Goal: Transaction & Acquisition: Purchase product/service

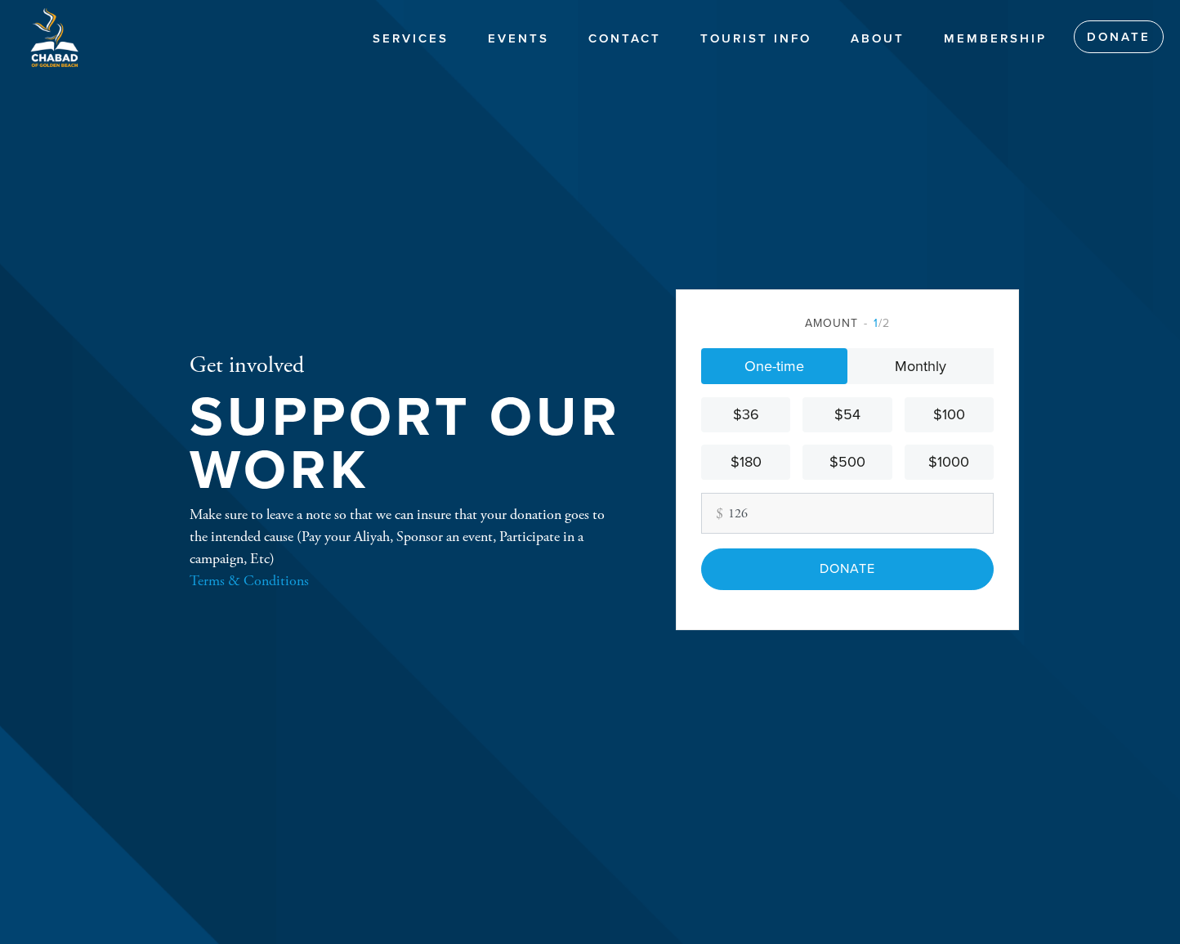
drag, startPoint x: 743, startPoint y: 513, endPoint x: 717, endPoint y: 513, distance: 26.2
click at [717, 513] on div "Other Amount 126" at bounding box center [847, 513] width 293 height 41
type input "150"
click at [1007, 303] on div "Amount 1 /2 One-time Monthly $36 $54 $100 $180 $500 $1000 Other Amount 150 Cont…" at bounding box center [847, 459] width 343 height 340
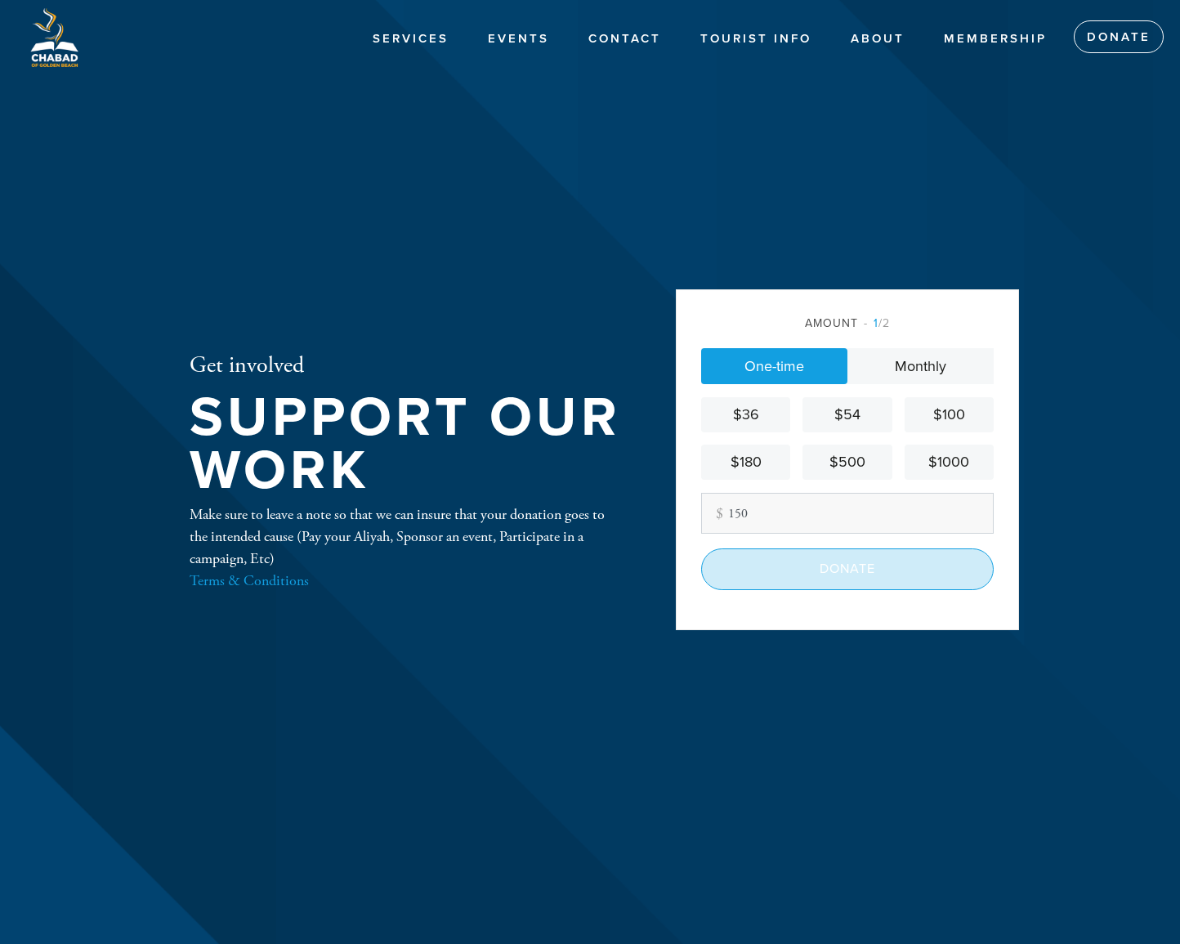
click at [858, 569] on input "Donate" at bounding box center [847, 569] width 293 height 41
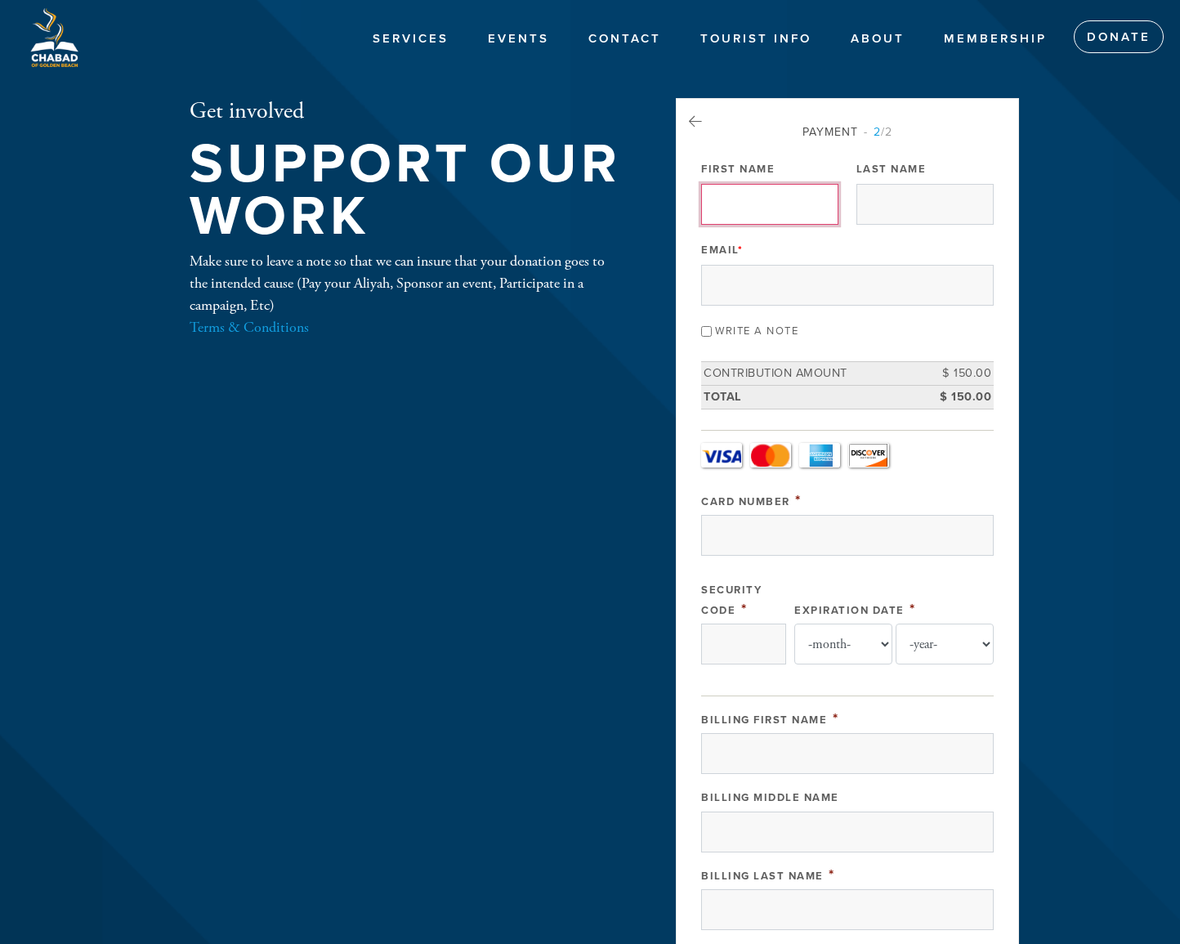
click at [746, 213] on input "First Name" at bounding box center [769, 204] width 137 height 41
type input "[PERSON_NAME]"
type input "SEBAN"
type input "[EMAIL_ADDRESS][DOMAIN_NAME]"
click at [705, 331] on input "Write a note" at bounding box center [706, 331] width 11 height 11
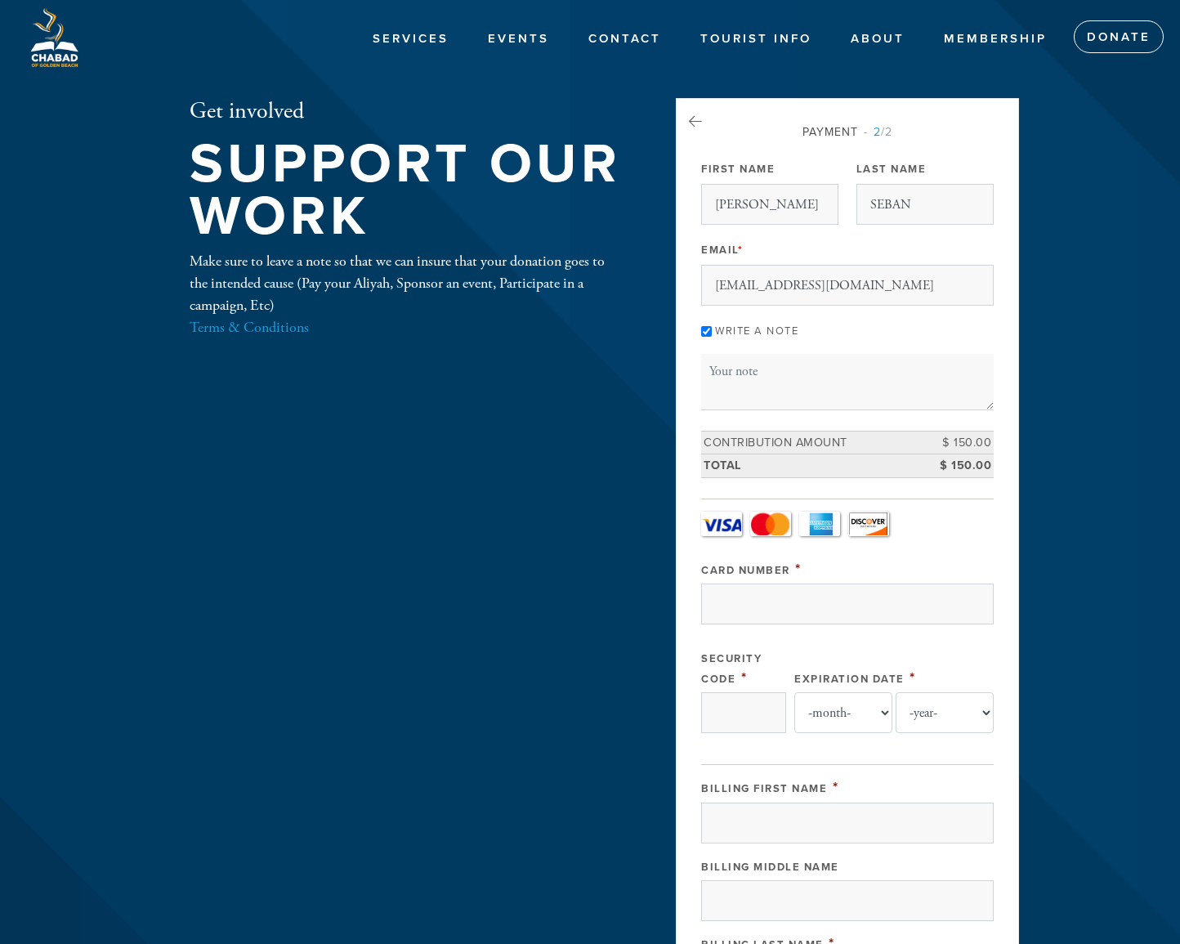
click at [706, 330] on input "Write a note" at bounding box center [706, 331] width 11 height 11
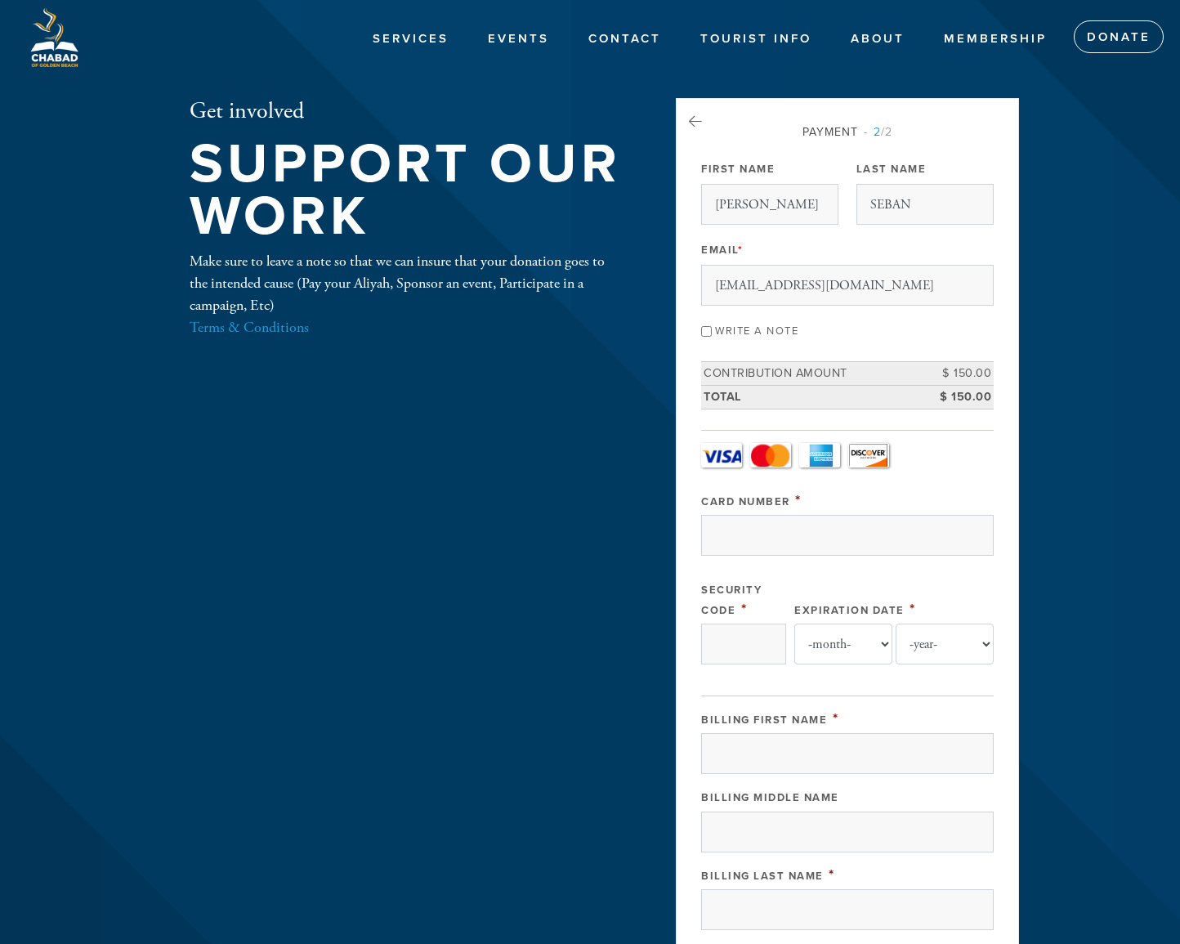
click at [706, 330] on input "Write a note" at bounding box center [706, 331] width 11 height 11
checkbox input "true"
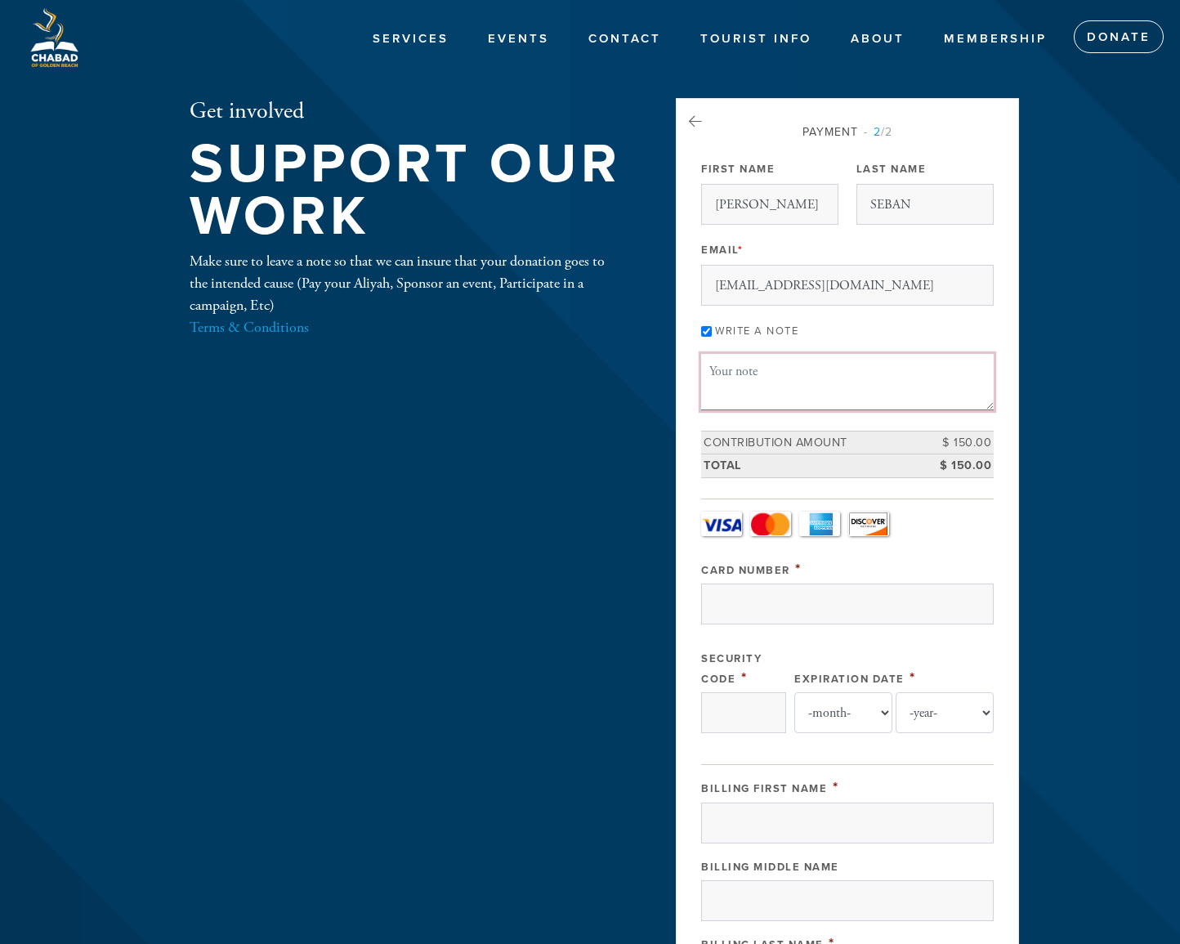
click at [736, 370] on textarea "Message or dedication" at bounding box center [847, 382] width 293 height 56
click at [730, 374] on textarea "Message or dedication" at bounding box center [847, 382] width 293 height 56
paste textarea "my seat at the Shule. JP SEBAN (Rachamim - רחמים)"
drag, startPoint x: 719, startPoint y: 370, endPoint x: 706, endPoint y: 371, distance: 13.1
click at [706, 371] on textarea "my seat at the Shule. JP SEBAN (Rachamim - רחמים) 2/24" at bounding box center [847, 382] width 293 height 56
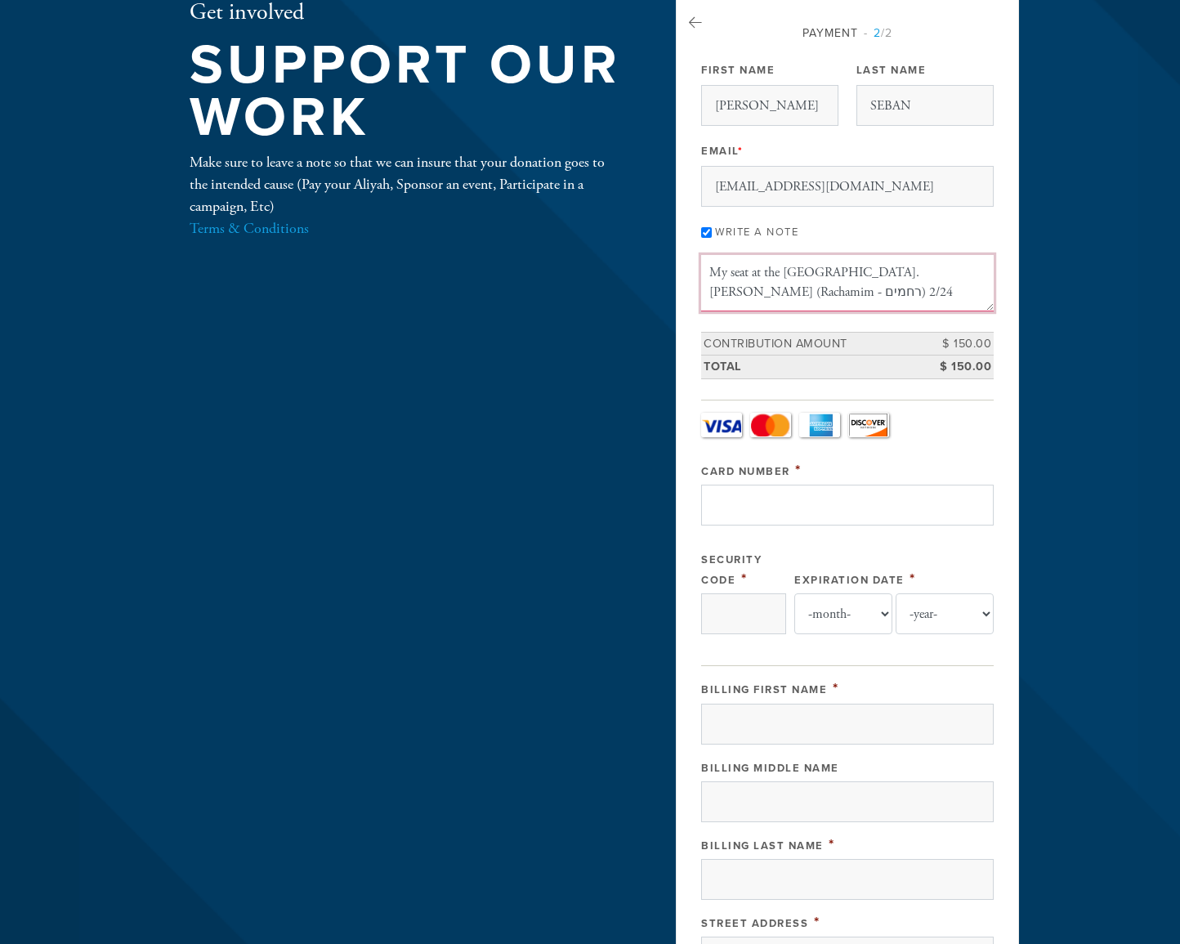
scroll to position [113, 0]
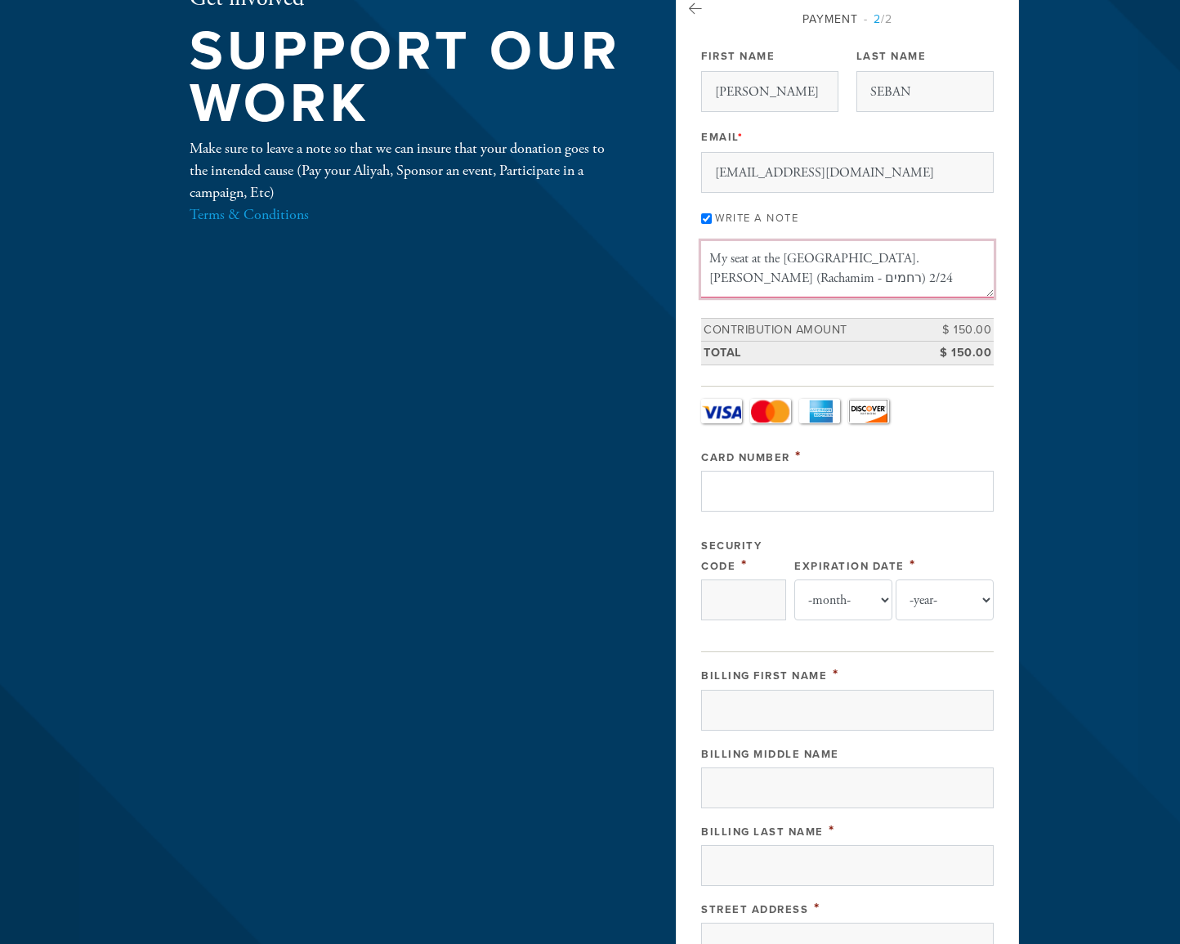
type textarea "My seat at the Shule. JP SEBAN (Rachamim - רחמים) 2/24"
click at [750, 492] on input "Card Number" at bounding box center [847, 491] width 293 height 41
type input "4744760301478626"
type input "250"
select select "8"
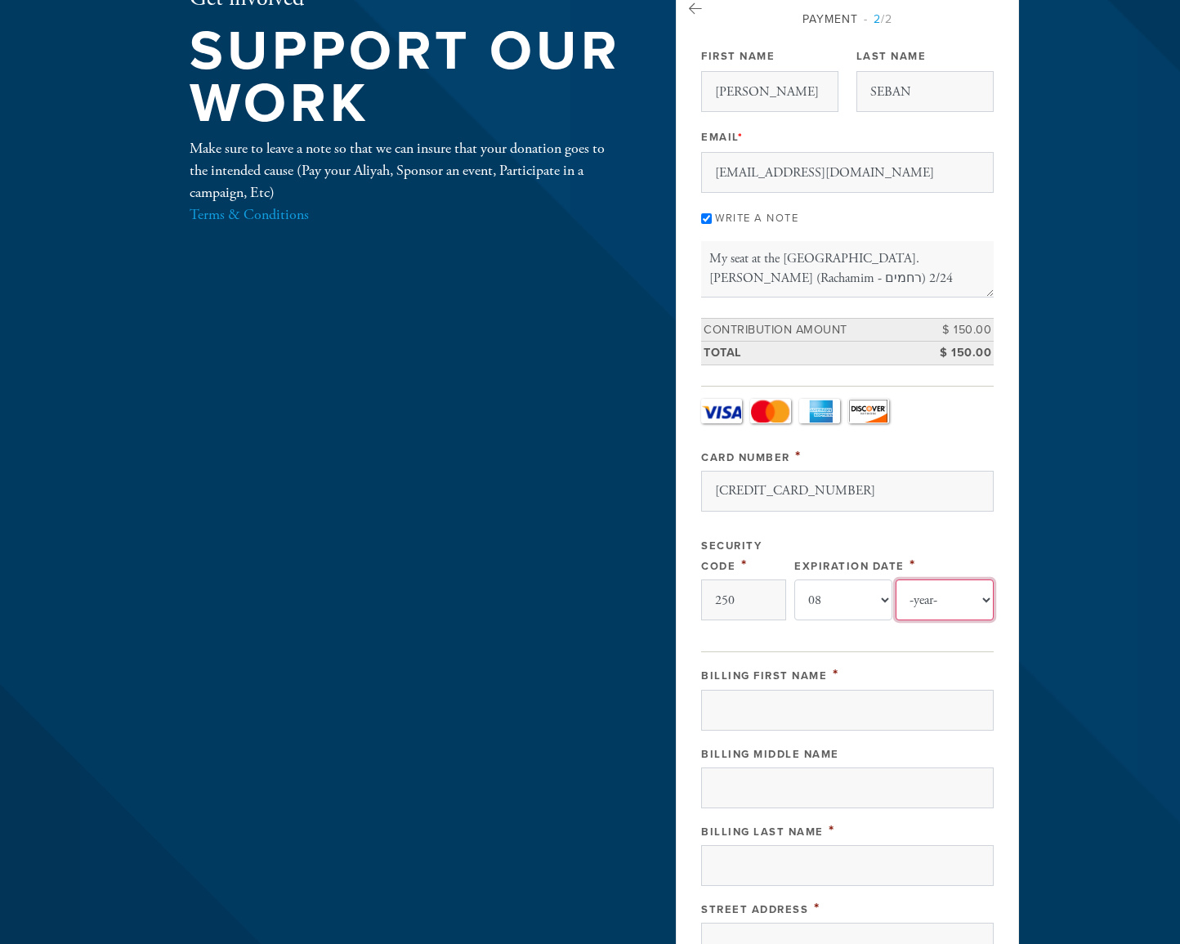
select select "2026"
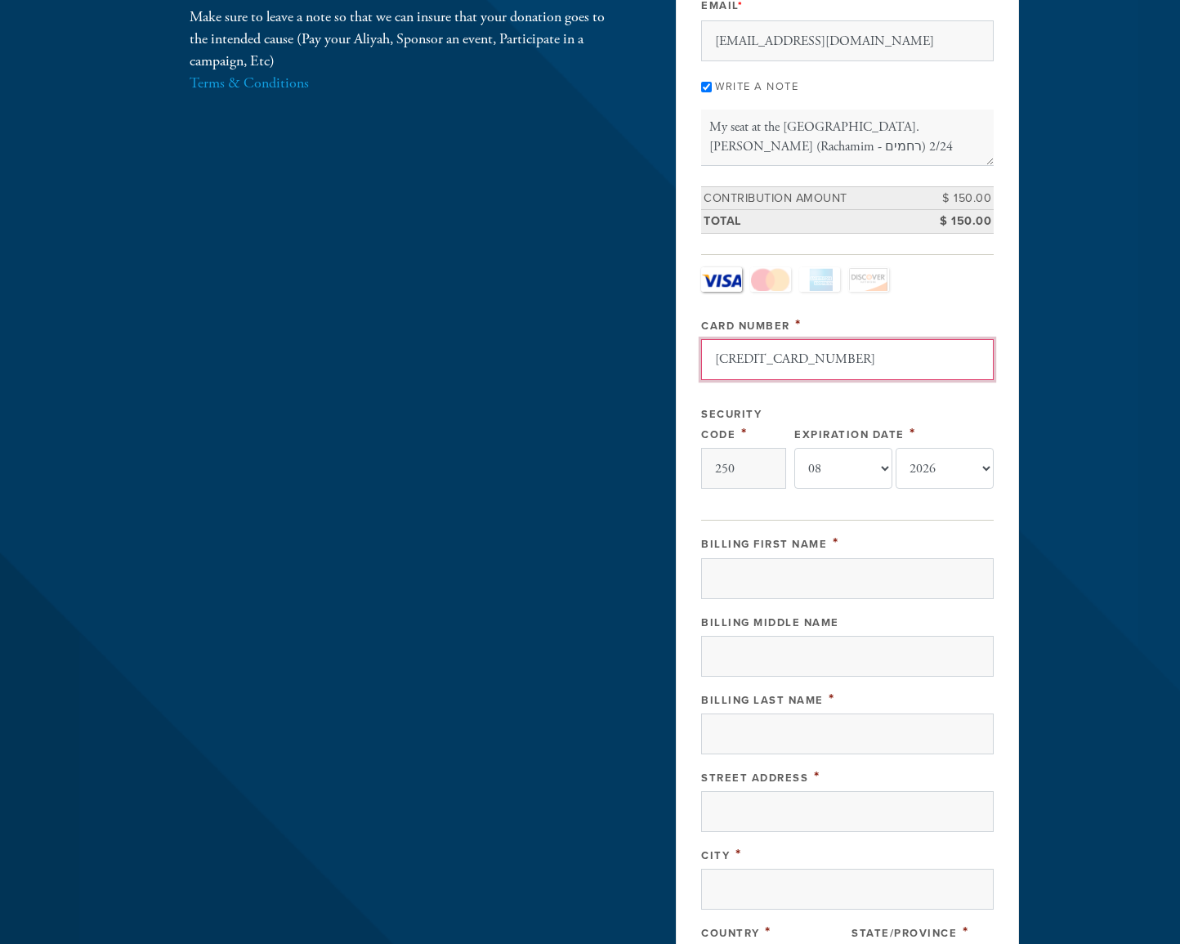
scroll to position [247, 0]
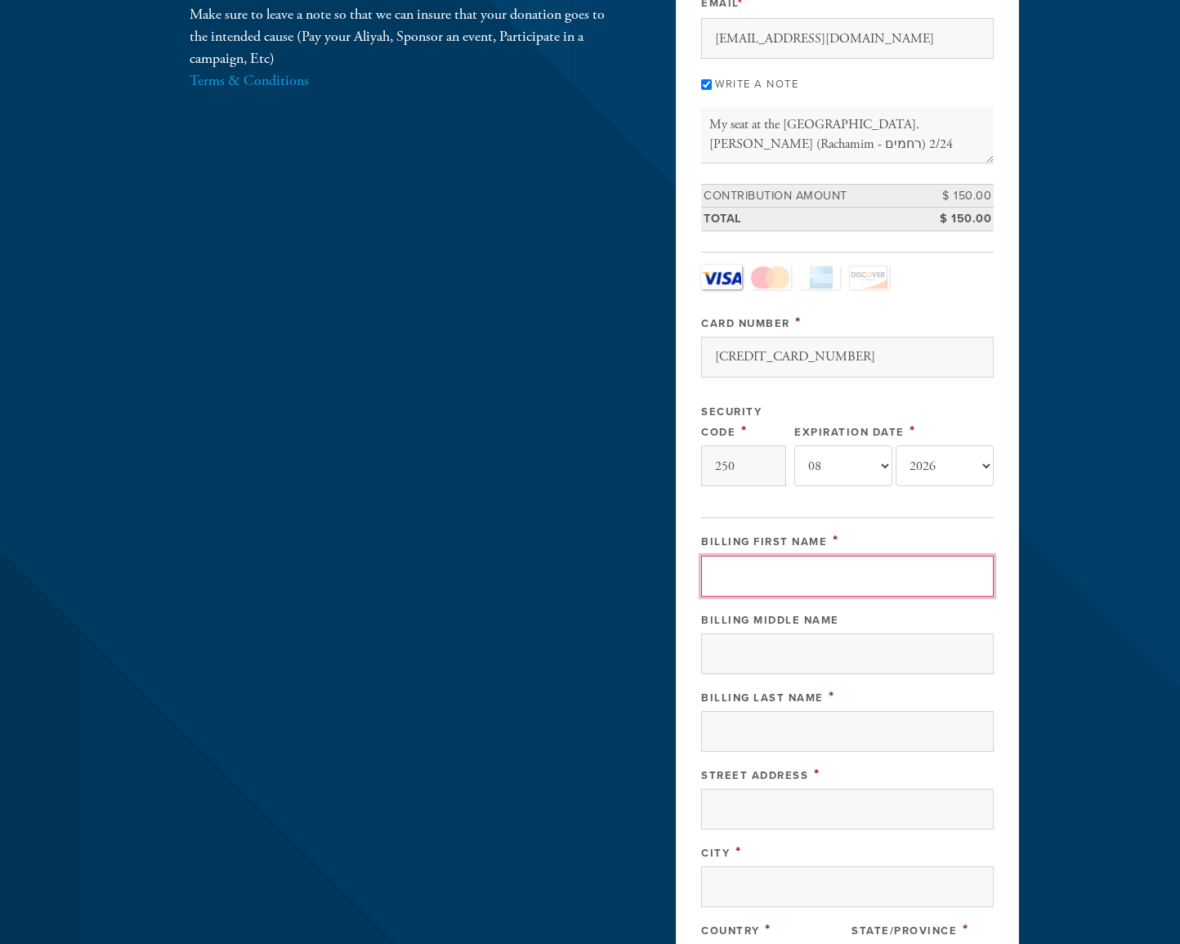
click at [743, 570] on input "Billing First Name" at bounding box center [847, 576] width 293 height 41
type input "jean-Philippe"
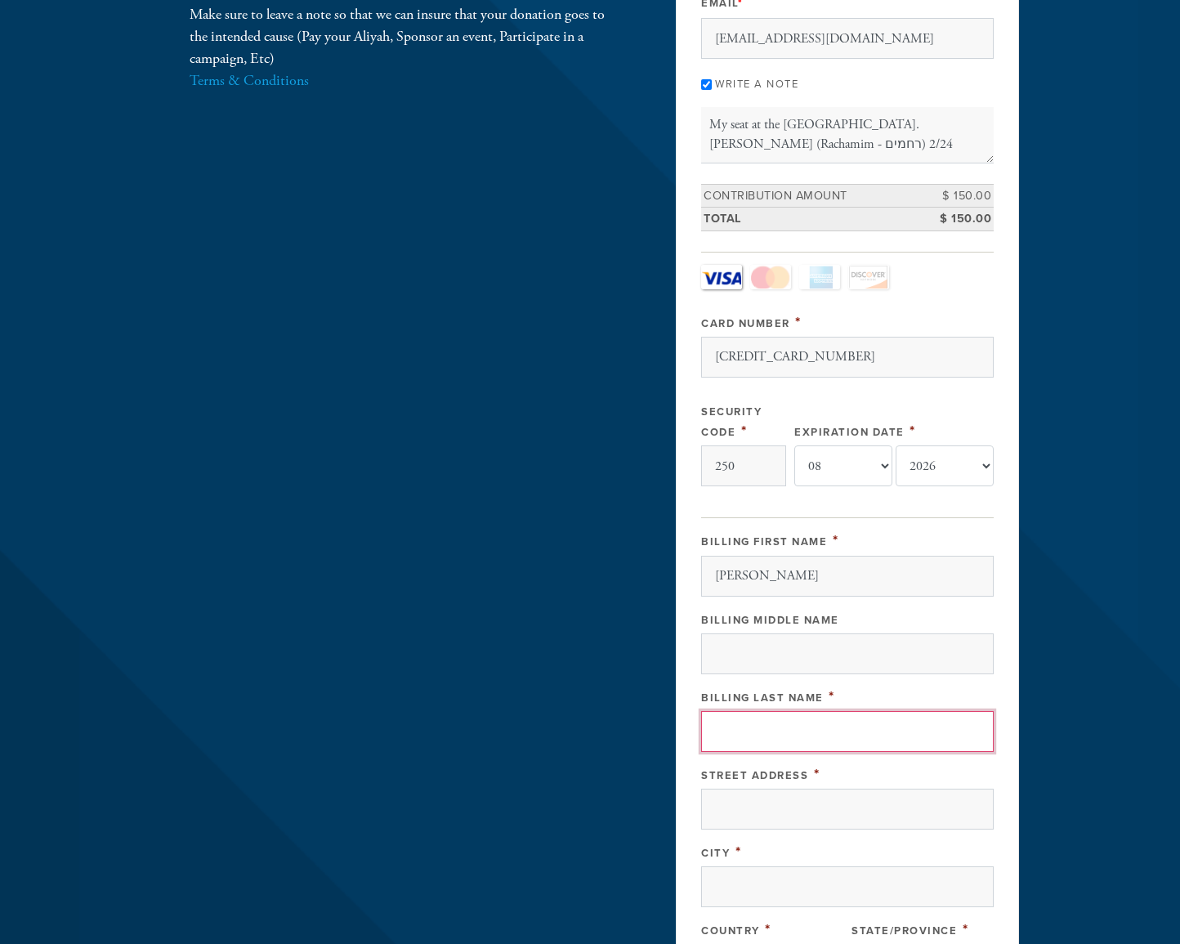
type input "SEBAN"
type input "19390 Collins Ave Apt 902"
type input "Sunny Isles Beach"
type input "33160"
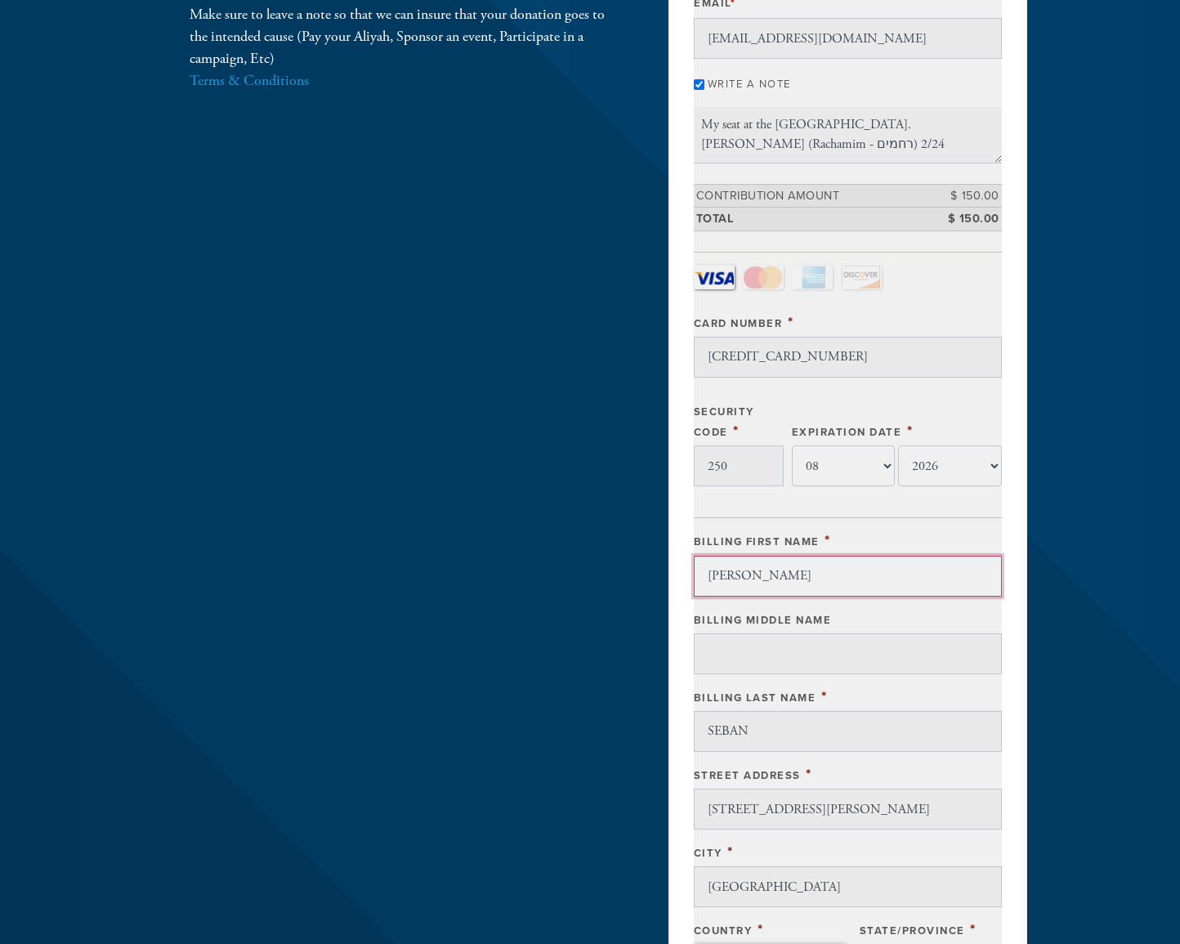
scroll to position [719, 0]
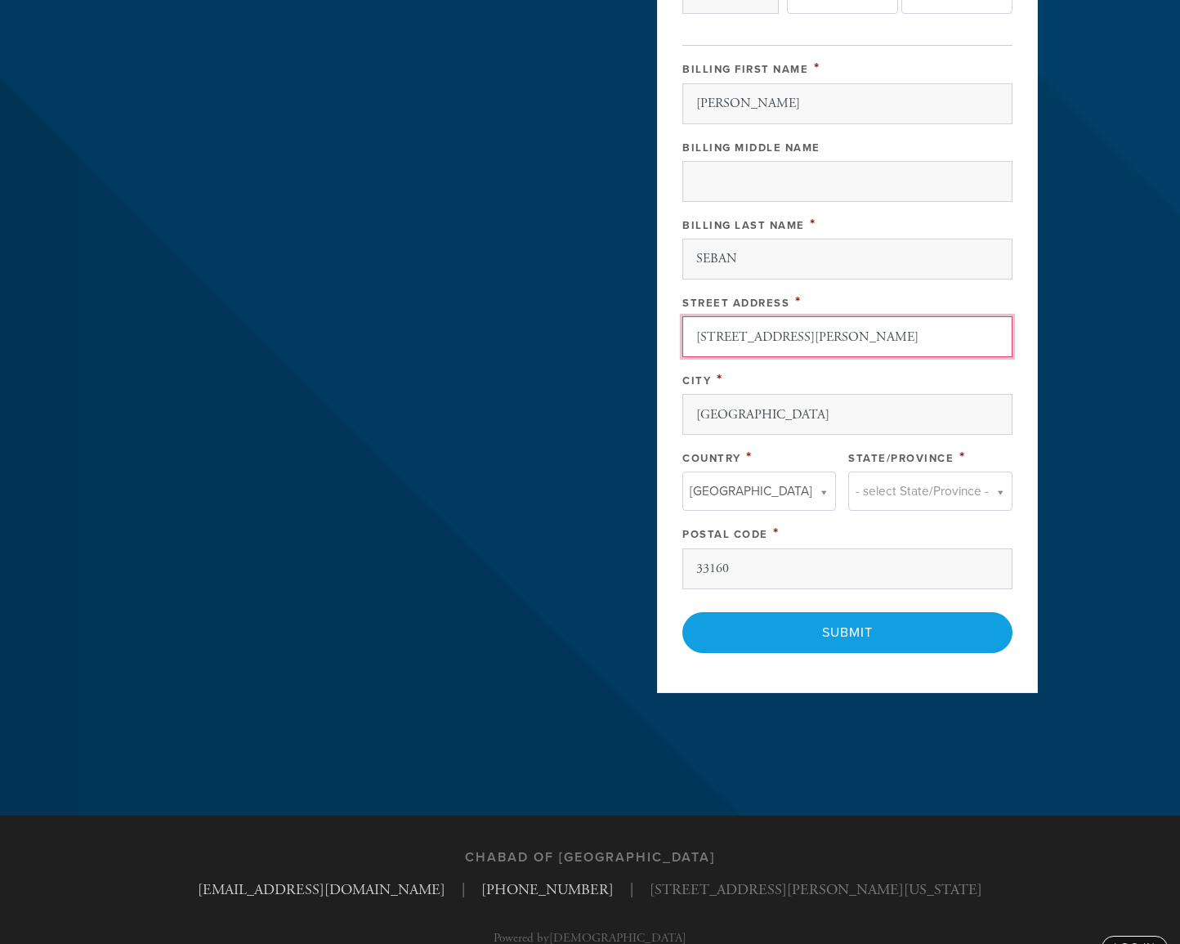
drag, startPoint x: 810, startPoint y: 339, endPoint x: 871, endPoint y: 340, distance: 60.5
click at [871, 340] on input "19390 Collins Ave Apt 902" at bounding box center [848, 336] width 330 height 41
type input "19390 Collins Ave"
click at [1014, 287] on div "Payment 2 /2 Payment Processor Pay Later Credit_Card First Name jean-Philippe L…" at bounding box center [847, 36] width 381 height 1315
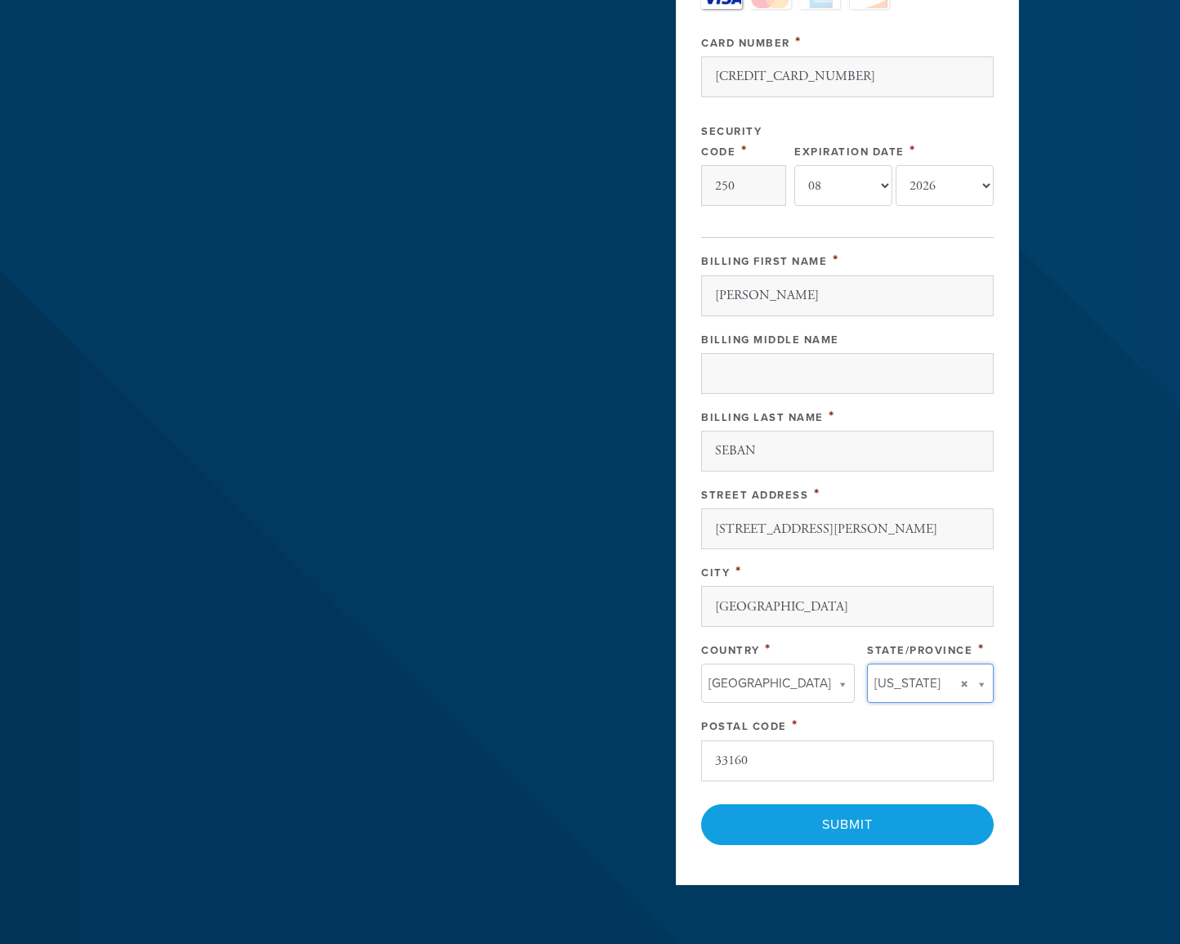
scroll to position [755, 0]
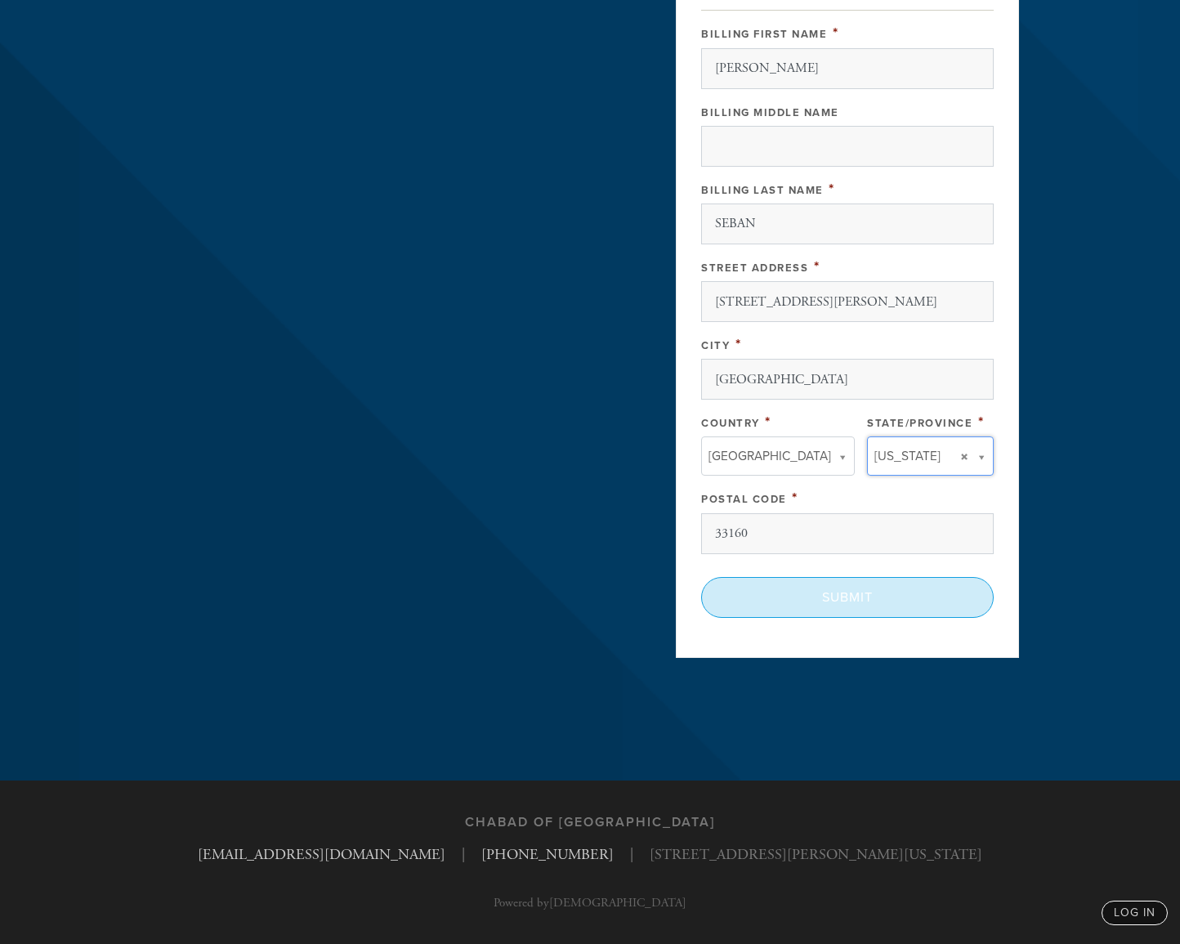
click at [855, 597] on input "Submit" at bounding box center [847, 597] width 293 height 41
